Goal: Find specific page/section: Find specific page/section

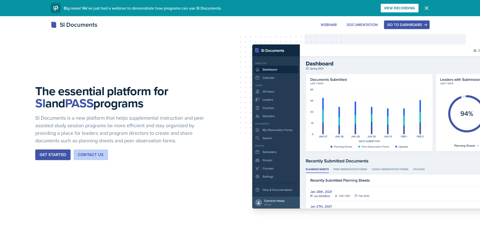
click at [415, 25] on div "Go to Dashboard" at bounding box center [406, 25] width 39 height 4
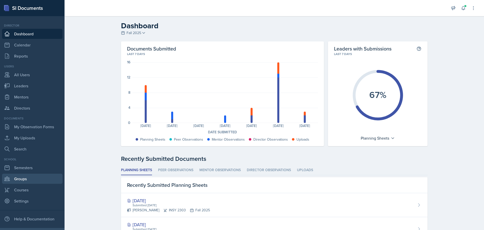
click at [23, 180] on link "Groups" at bounding box center [32, 178] width 60 height 10
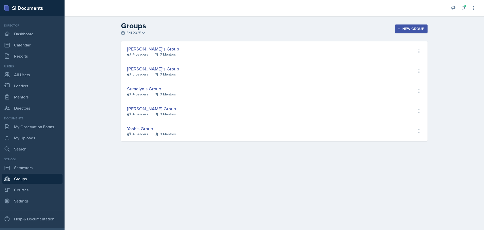
click at [140, 70] on div "[PERSON_NAME]'s Group" at bounding box center [153, 68] width 52 height 7
click at [138, 75] on div "3 Leaders" at bounding box center [141, 74] width 16 height 5
select select "a8c40de0-d7eb-4f82-90ee-ac0c6ce45f71"
select select "dce48042-44b8-4137-8307-42576d4d3cd4"
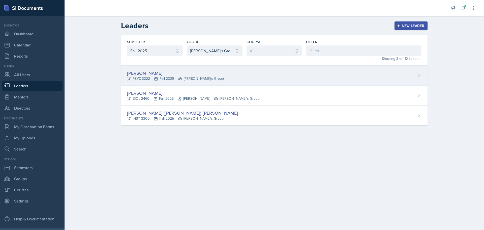
click at [146, 75] on div "[PERSON_NAME]" at bounding box center [175, 73] width 97 height 7
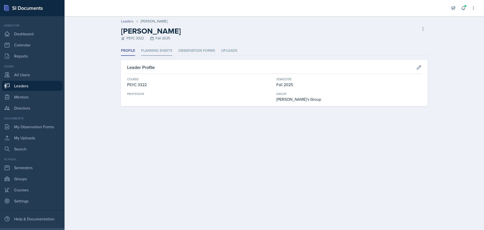
click at [167, 51] on li "Planning Sheets" at bounding box center [156, 51] width 31 height 10
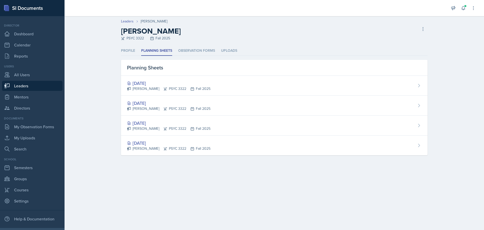
click at [21, 85] on link "Leaders" at bounding box center [32, 86] width 60 height 10
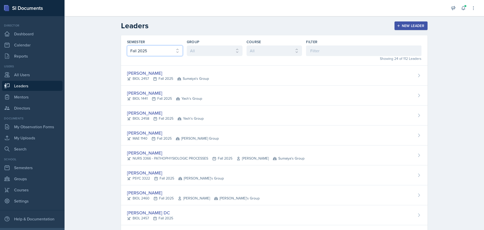
click at [149, 49] on select "All Fall 2025 Spring 2025 Fall 2024 Spring 2024 Fall 2023" at bounding box center [155, 50] width 56 height 11
select select "be49984f-99df-4d20-9869-866254f619e9"
click at [127, 45] on select "All Fall 2025 Spring 2025 Fall 2024 Spring 2024 Fall 2023" at bounding box center [155, 50] width 56 height 11
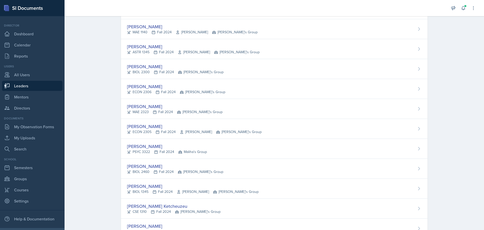
scroll to position [151, 0]
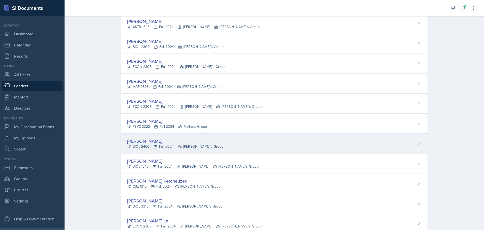
click at [169, 141] on div "[PERSON_NAME]" at bounding box center [175, 140] width 96 height 7
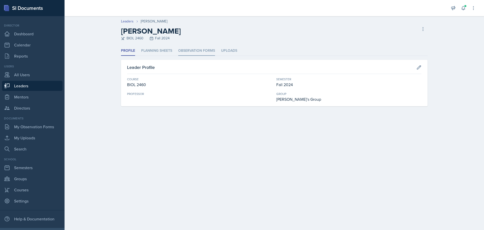
click at [203, 47] on li "Observation Forms" at bounding box center [196, 51] width 37 height 10
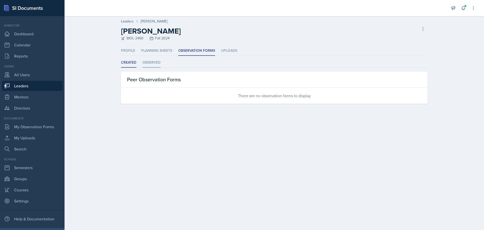
click at [152, 64] on li "Observed" at bounding box center [151, 63] width 18 height 10
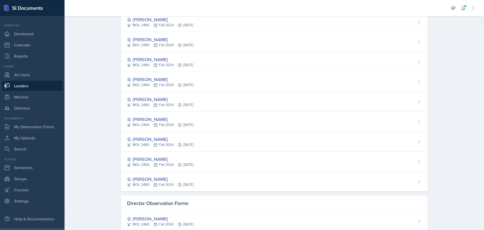
scroll to position [164, 0]
